Goal: Transaction & Acquisition: Download file/media

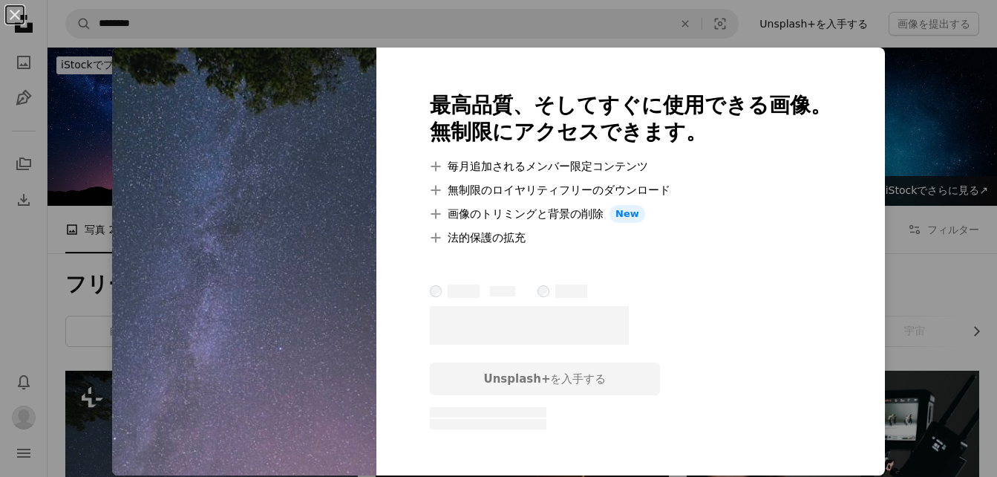
scroll to position [297, 0]
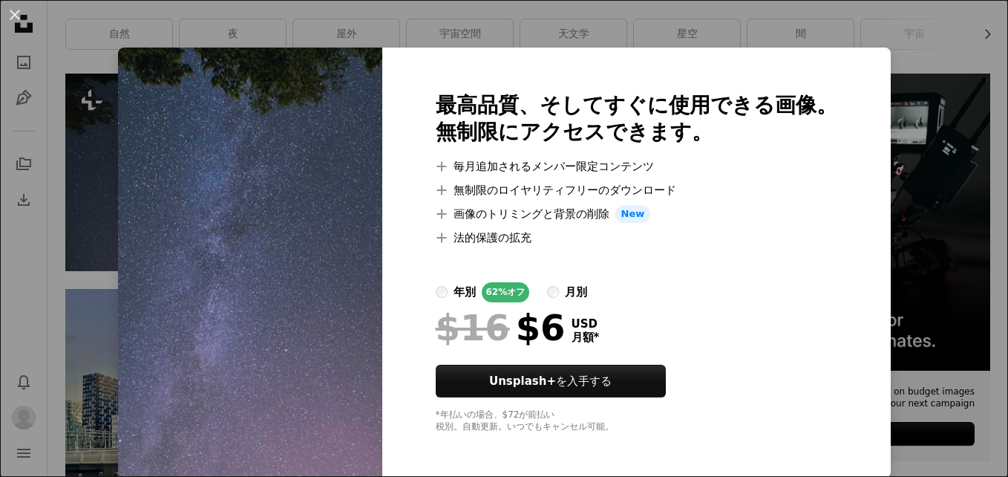
click at [948, 143] on div "An X shape 最高品質、そしてすぐに使用できる画像。 無制限にアクセスできます。 A plus sign 毎月追加されるメンバー限定コンテンツ A p…" at bounding box center [504, 238] width 1008 height 477
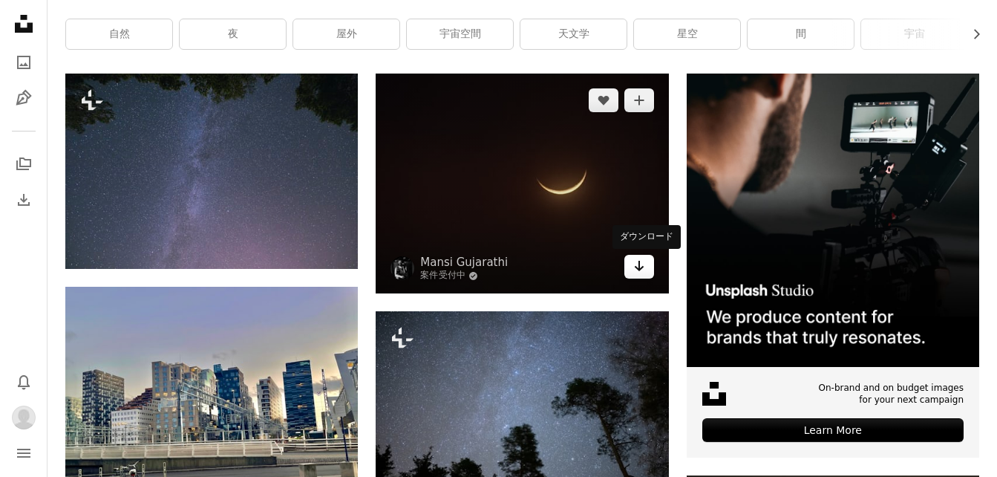
click at [635, 272] on icon "Arrow pointing down" at bounding box center [639, 266] width 12 height 18
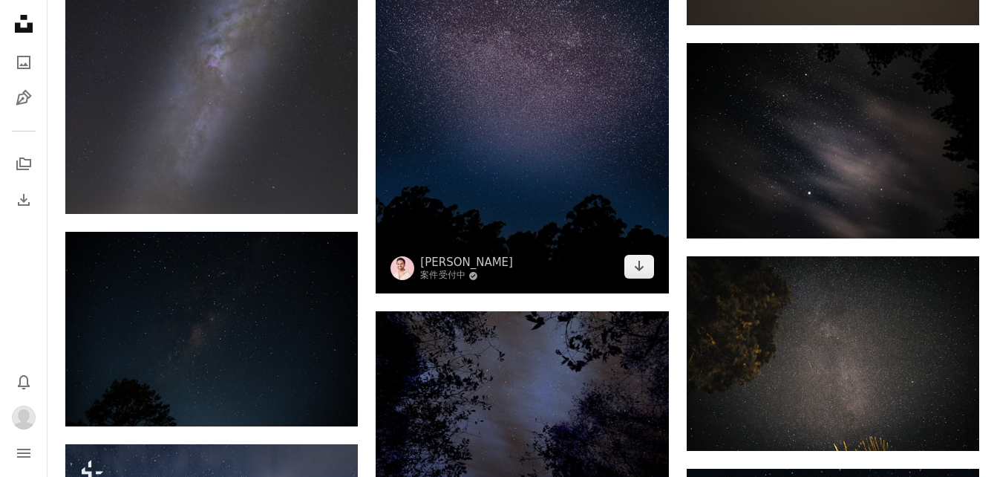
scroll to position [1039, 0]
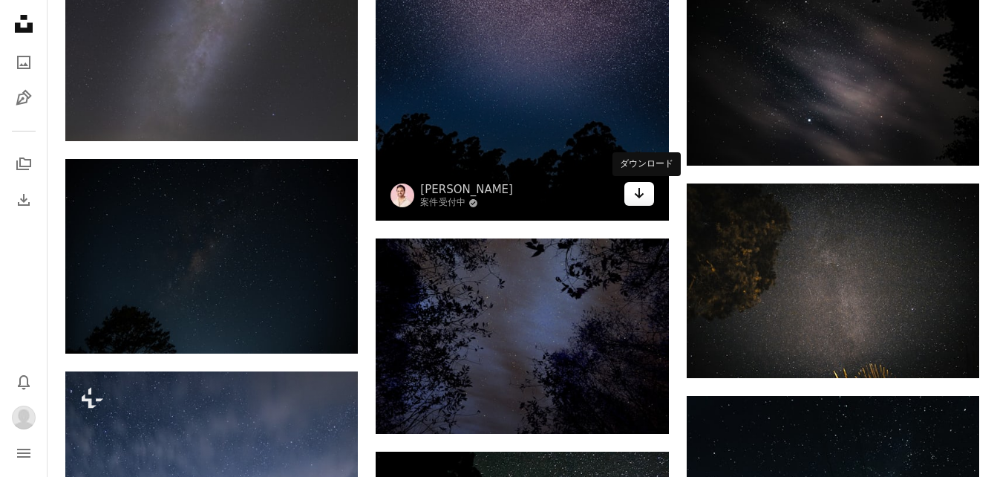
click at [646, 197] on link "Arrow pointing down" at bounding box center [639, 194] width 30 height 24
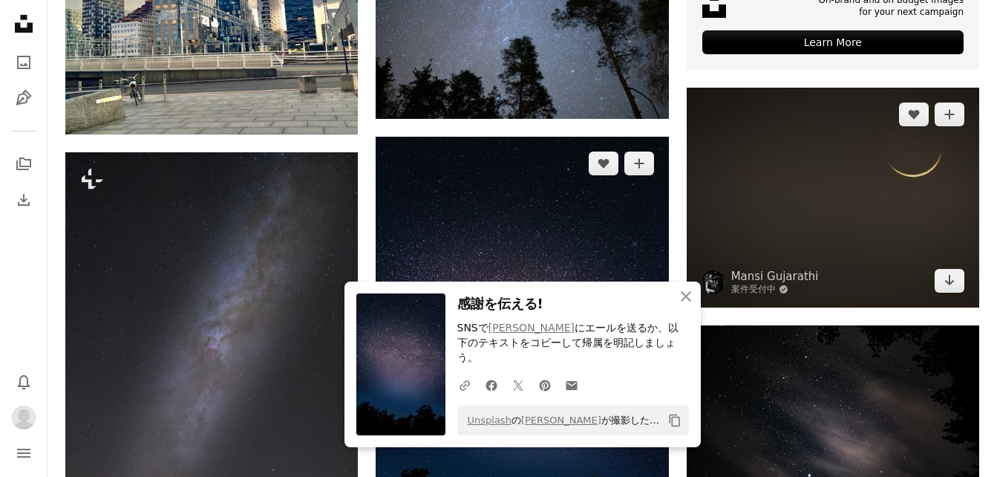
scroll to position [845, 0]
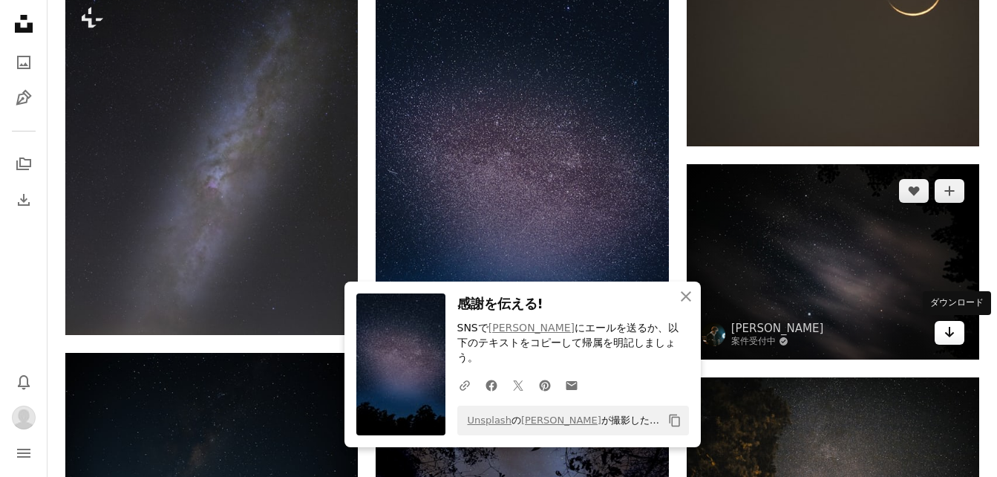
click at [951, 330] on icon "Arrow pointing down" at bounding box center [949, 332] width 12 height 18
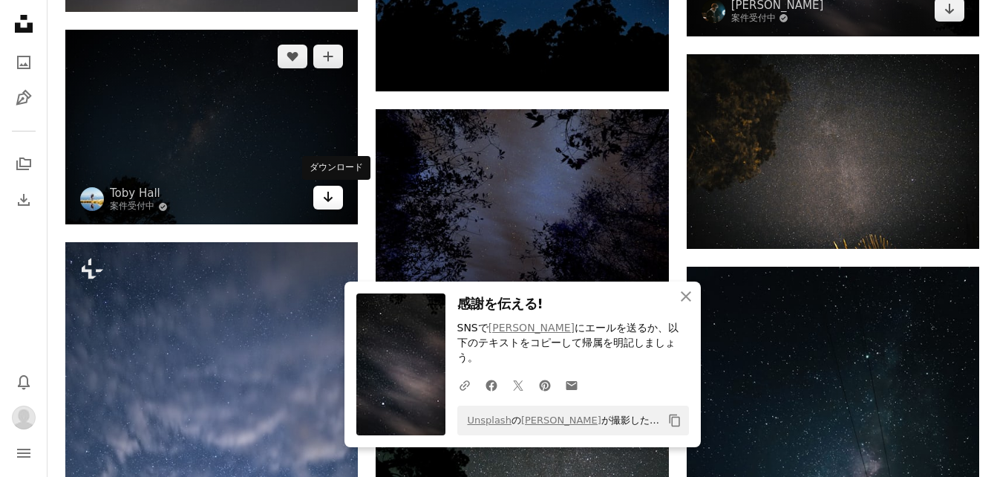
scroll to position [1142, 0]
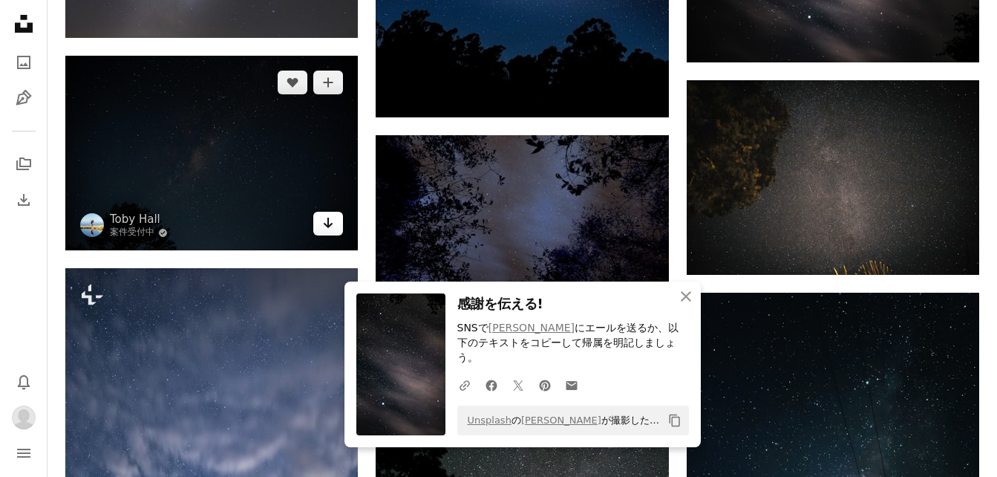
click at [329, 229] on icon "Arrow pointing down" at bounding box center [328, 223] width 12 height 18
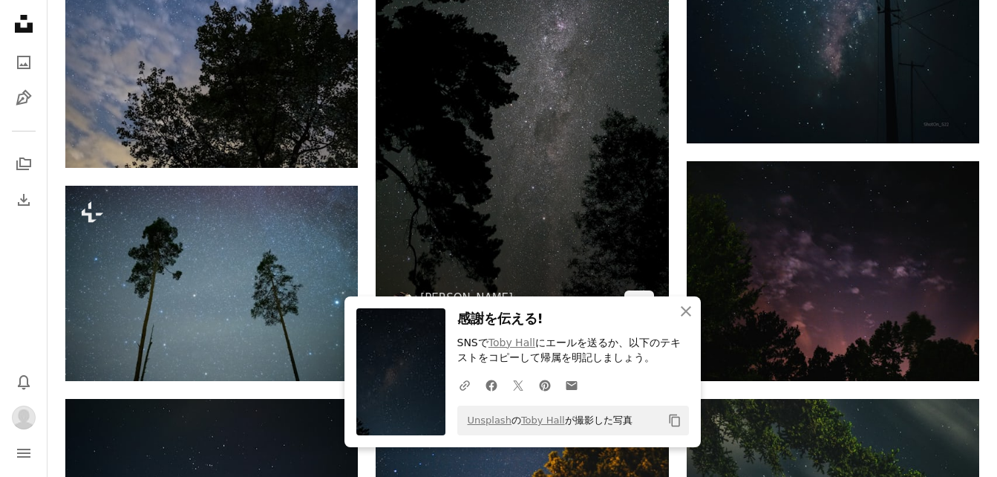
scroll to position [1736, 0]
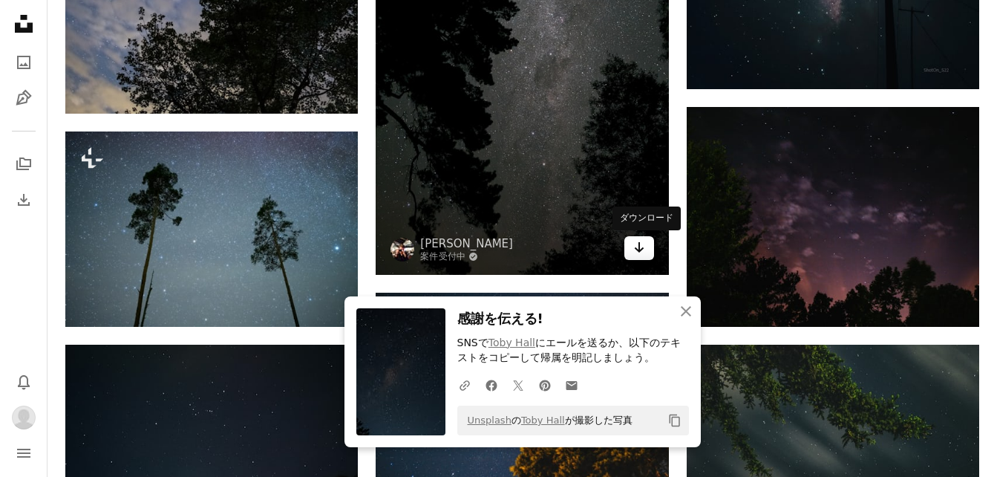
click at [638, 249] on icon "ダウンロード" at bounding box center [639, 247] width 10 height 10
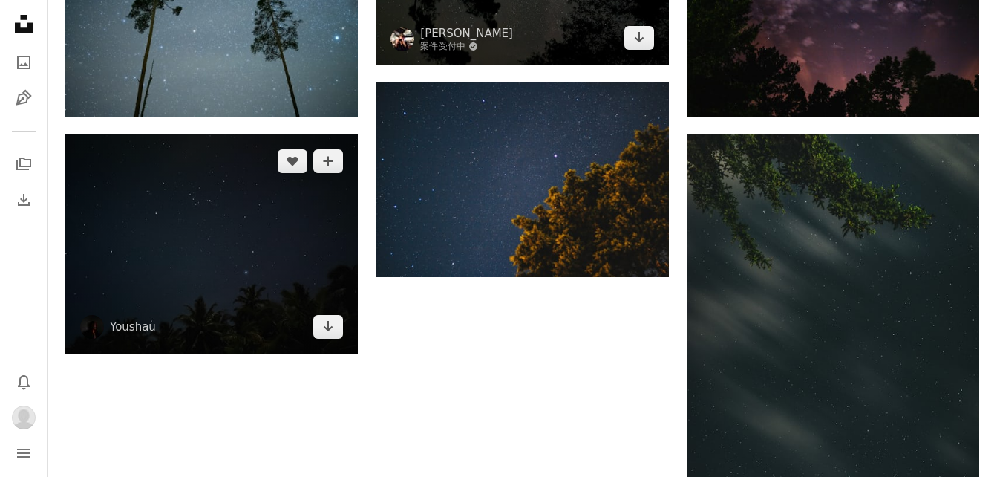
scroll to position [1959, 0]
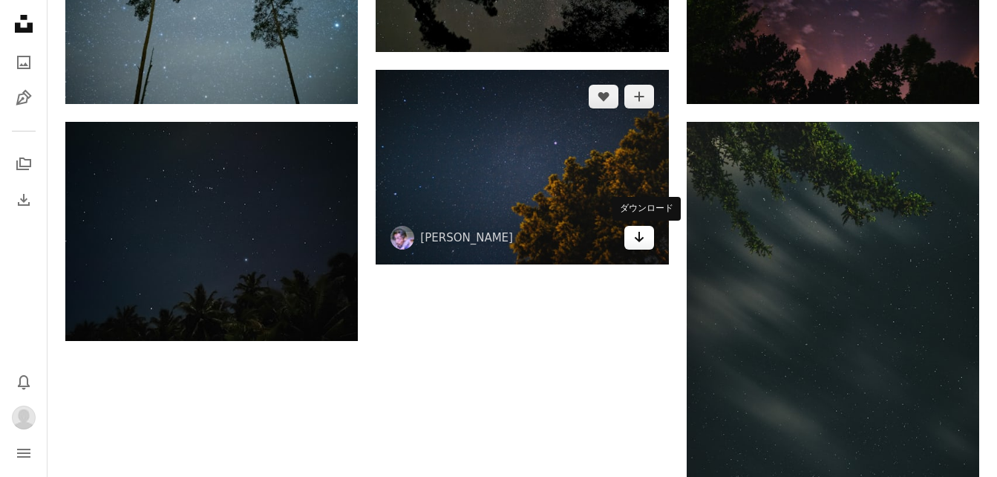
click at [635, 241] on icon "Arrow pointing down" at bounding box center [639, 237] width 12 height 18
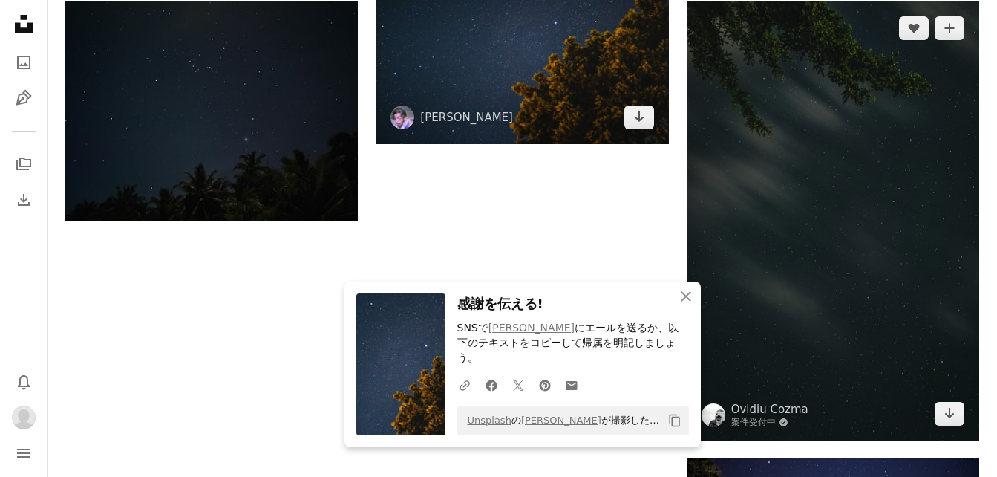
scroll to position [2181, 0]
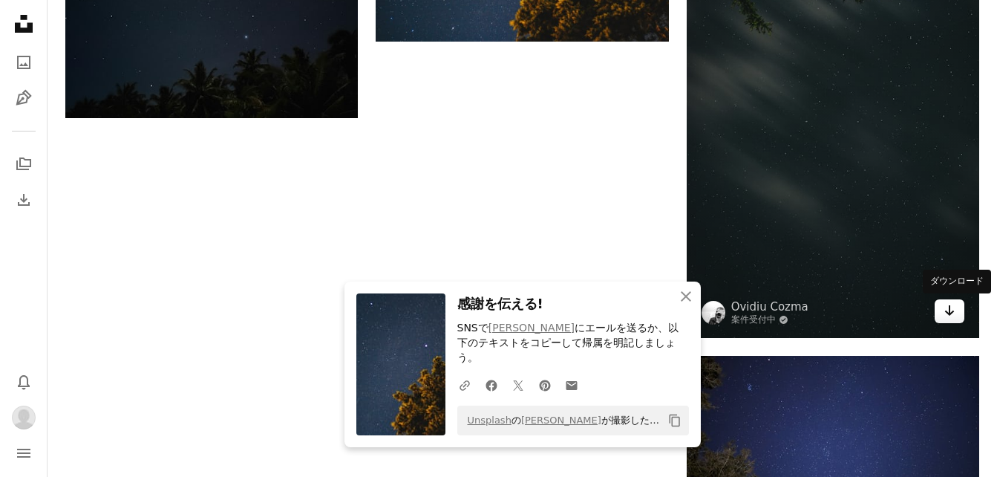
click at [946, 314] on icon "Arrow pointing down" at bounding box center [949, 310] width 12 height 18
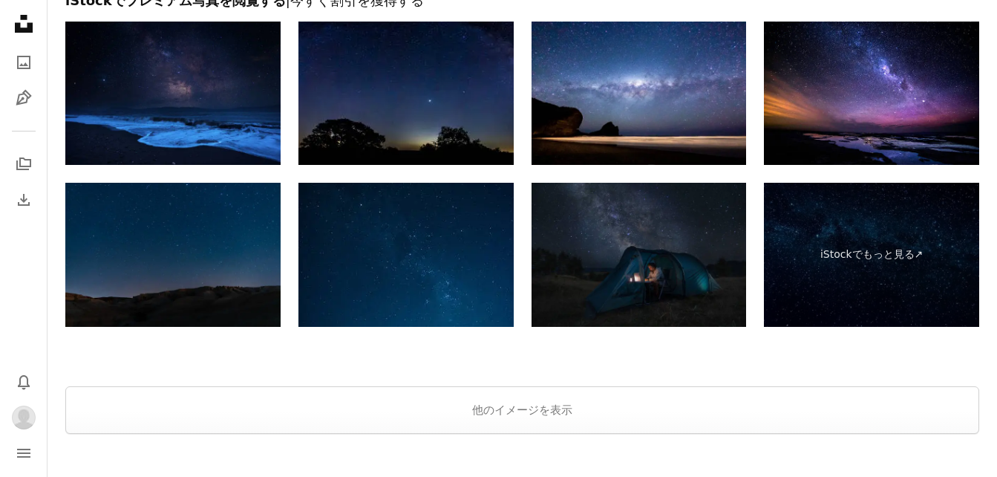
scroll to position [2850, 0]
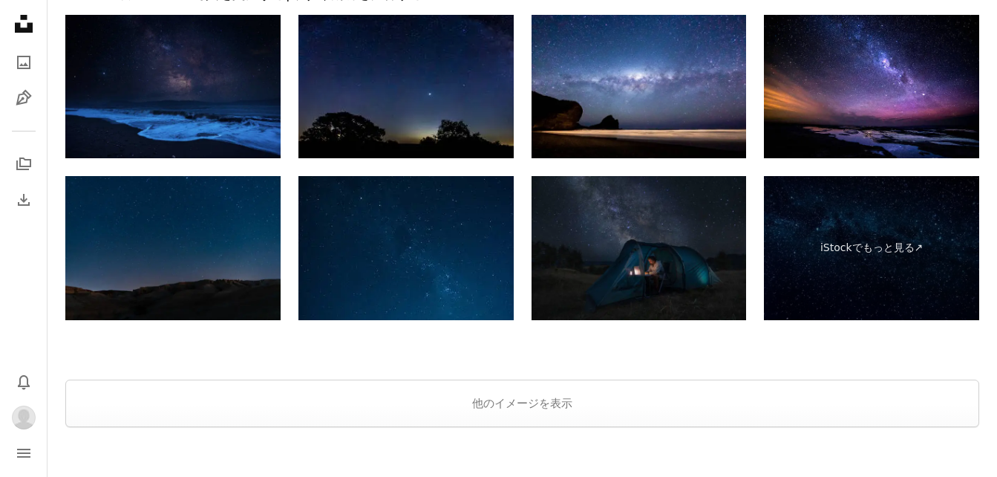
click at [233, 124] on img at bounding box center [172, 86] width 215 height 143
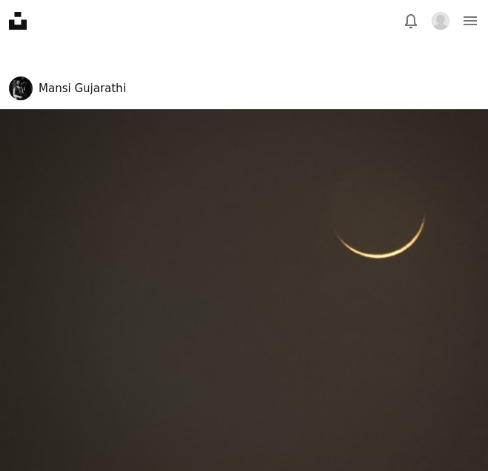
scroll to position [12073, 0]
